Goal: Find specific page/section: Find specific page/section

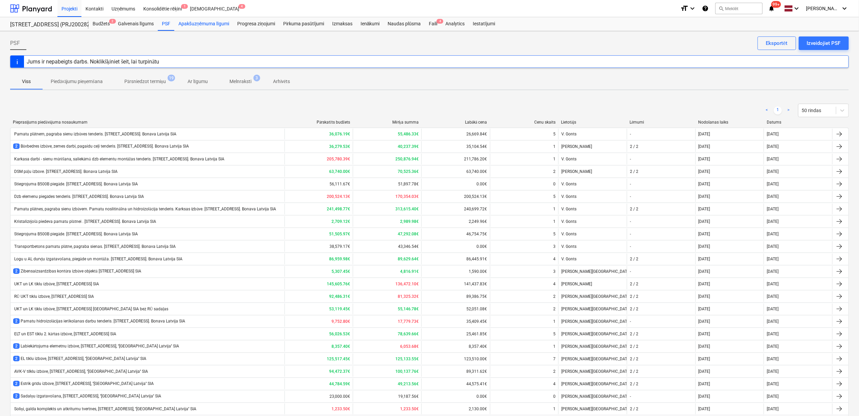
drag, startPoint x: 180, startPoint y: 27, endPoint x: 184, endPoint y: 27, distance: 3.4
click at [180, 27] on div "Apakšuzņēmuma līgumi" at bounding box center [203, 24] width 59 height 14
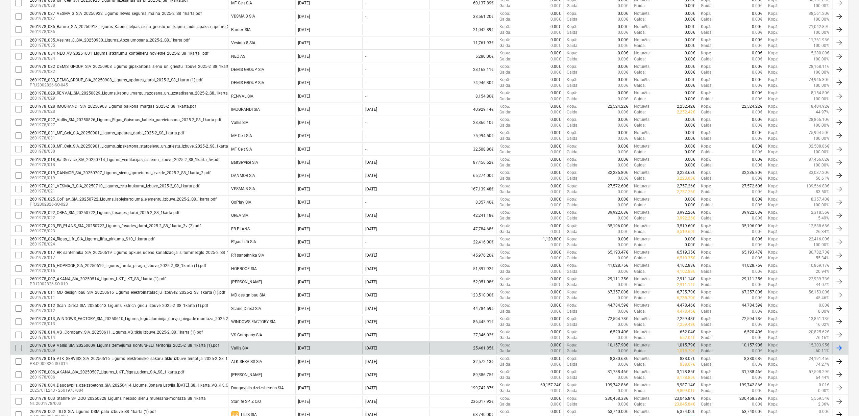
scroll to position [236, 0]
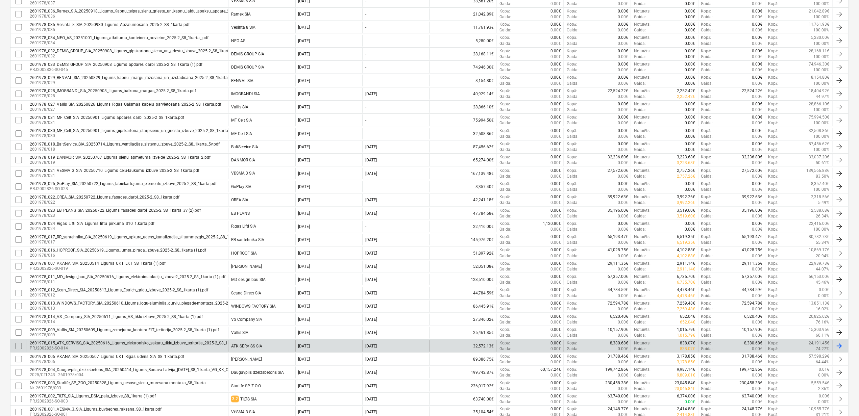
click at [87, 350] on p "PRJ2002826-SO-014" at bounding box center [140, 349] width 221 height 6
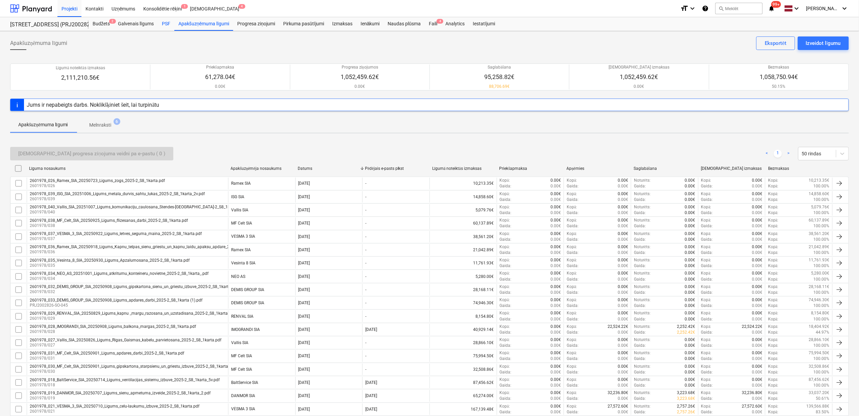
click at [158, 26] on div "PSF" at bounding box center [166, 24] width 17 height 14
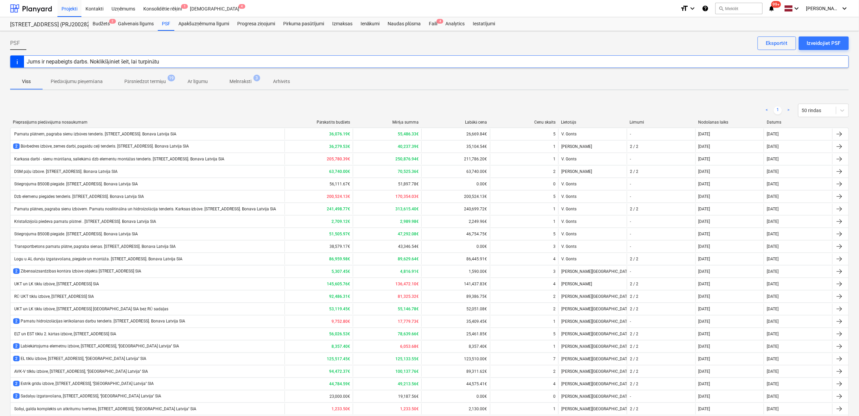
scroll to position [356, 0]
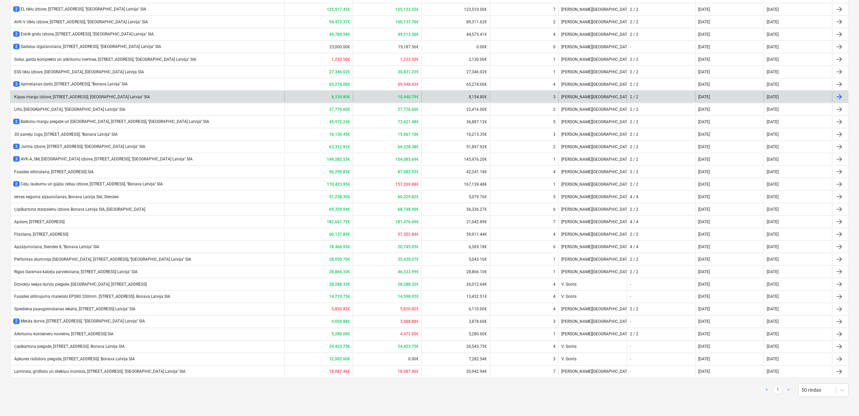
click at [47, 95] on div "Kāpņu margu izbūve, [STREET_ADDRESS], [GEOGRAPHIC_DATA] Latvija'' SIA" at bounding box center [81, 97] width 137 height 5
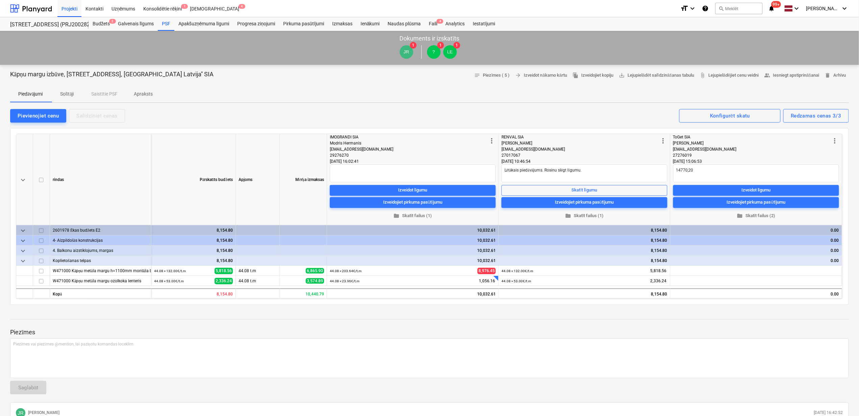
click at [149, 97] on p "Apraksts" at bounding box center [143, 94] width 19 height 7
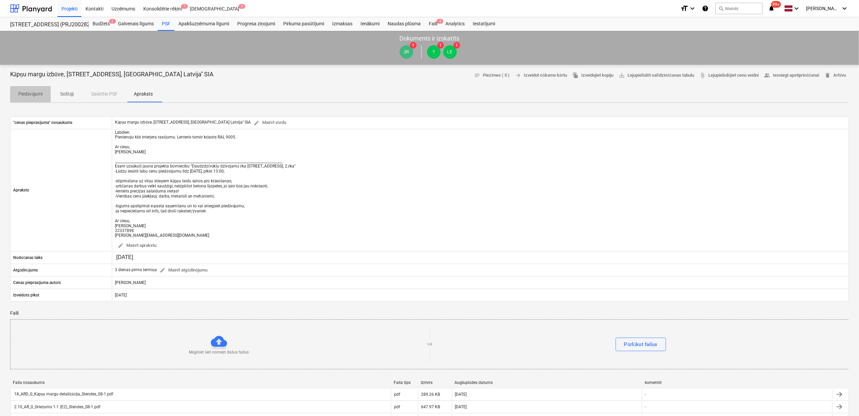
click at [30, 94] on p "Piedāvājumi" at bounding box center [30, 94] width 24 height 7
type textarea "x"
